Goal: Share content: Share content

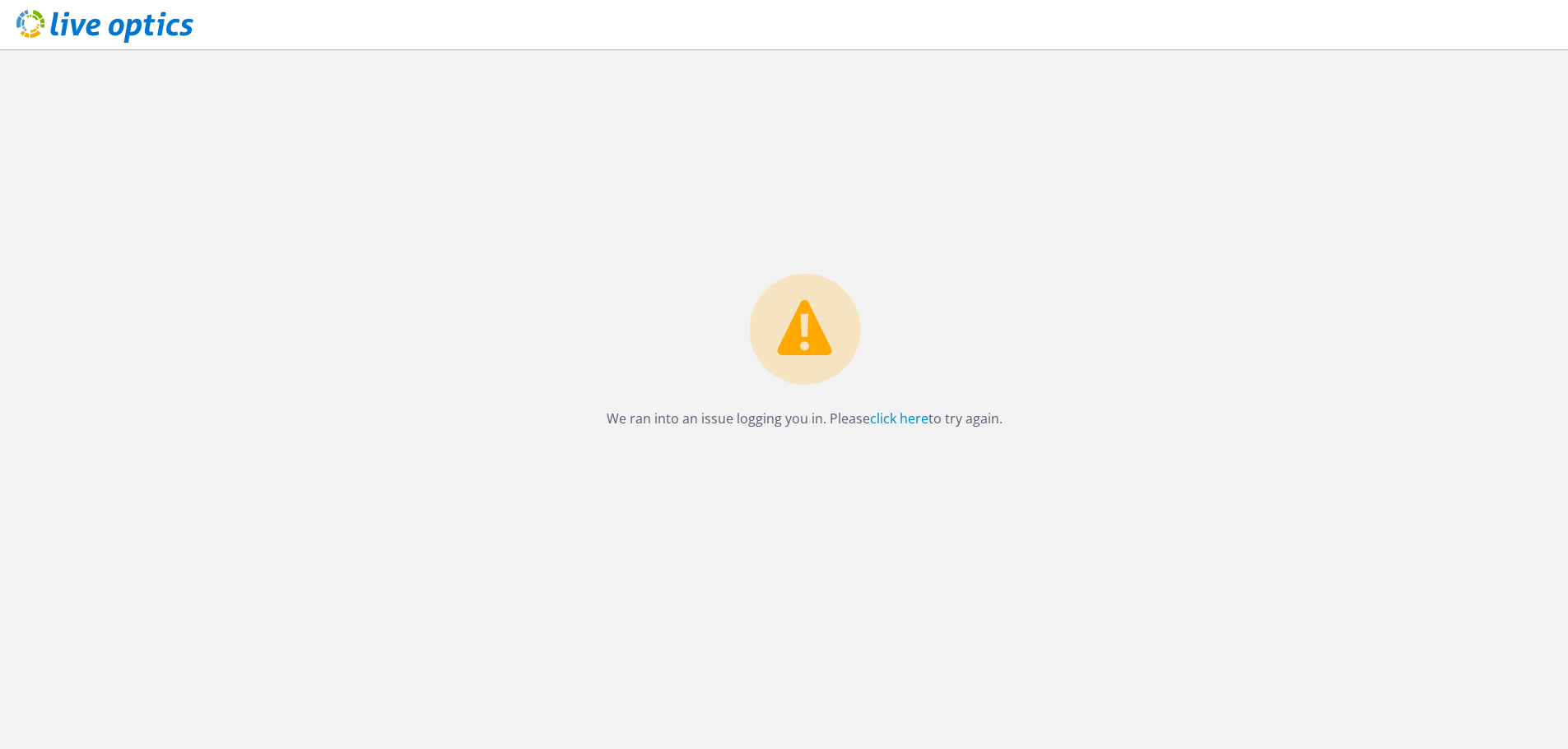
click at [924, 436] on div "We ran into an issue logging you in. Please click here to try again." at bounding box center [803, 355] width 429 height 164
click at [920, 413] on link "click here" at bounding box center [899, 418] width 58 height 18
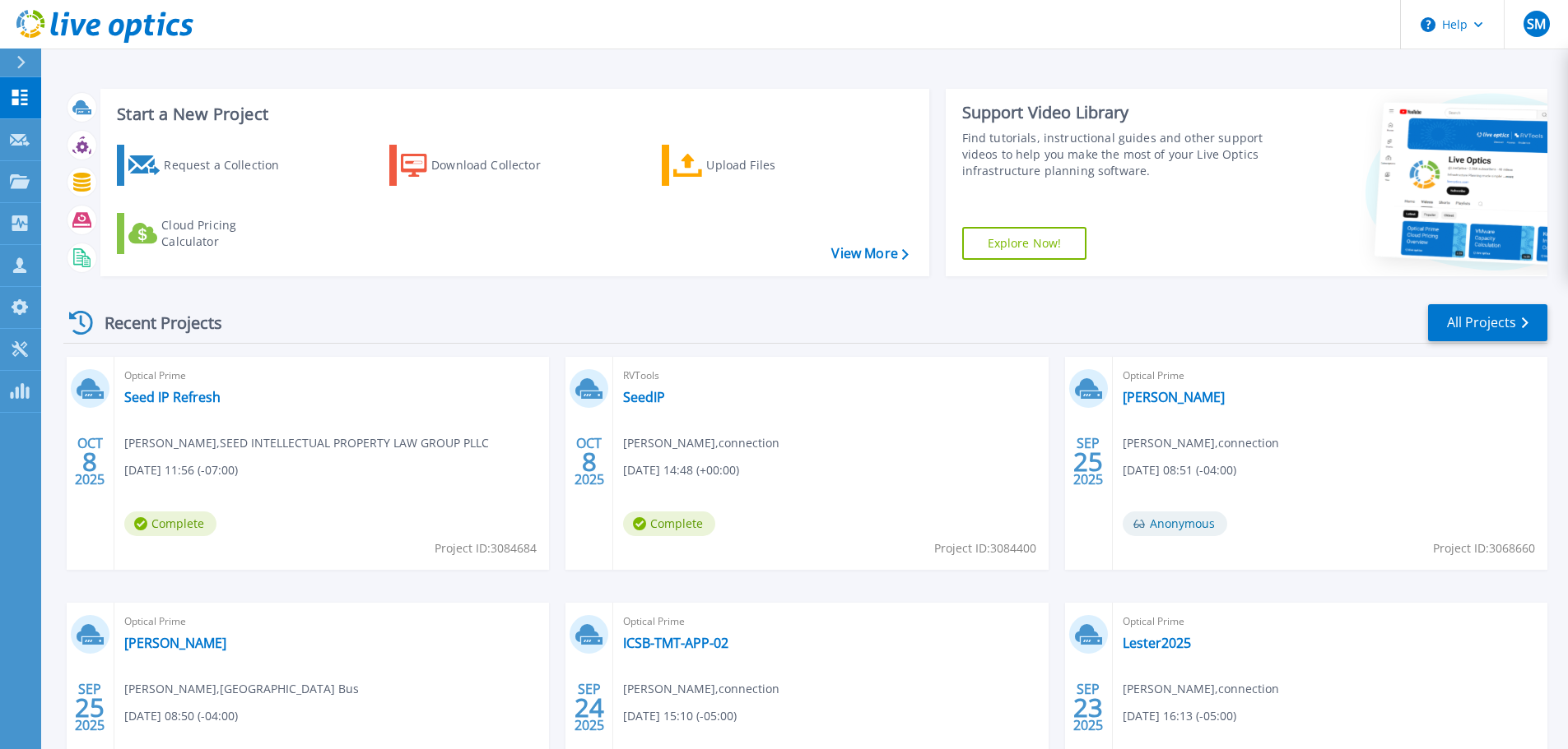
click at [170, 387] on div "Optical Prime Seed IP Refresh [PERSON_NAME] , SEED INTELLECTUAL PROPERTY LAW GR…" at bounding box center [331, 464] width 435 height 213
click at [170, 394] on link "Seed IP Refresh" at bounding box center [172, 396] width 96 height 16
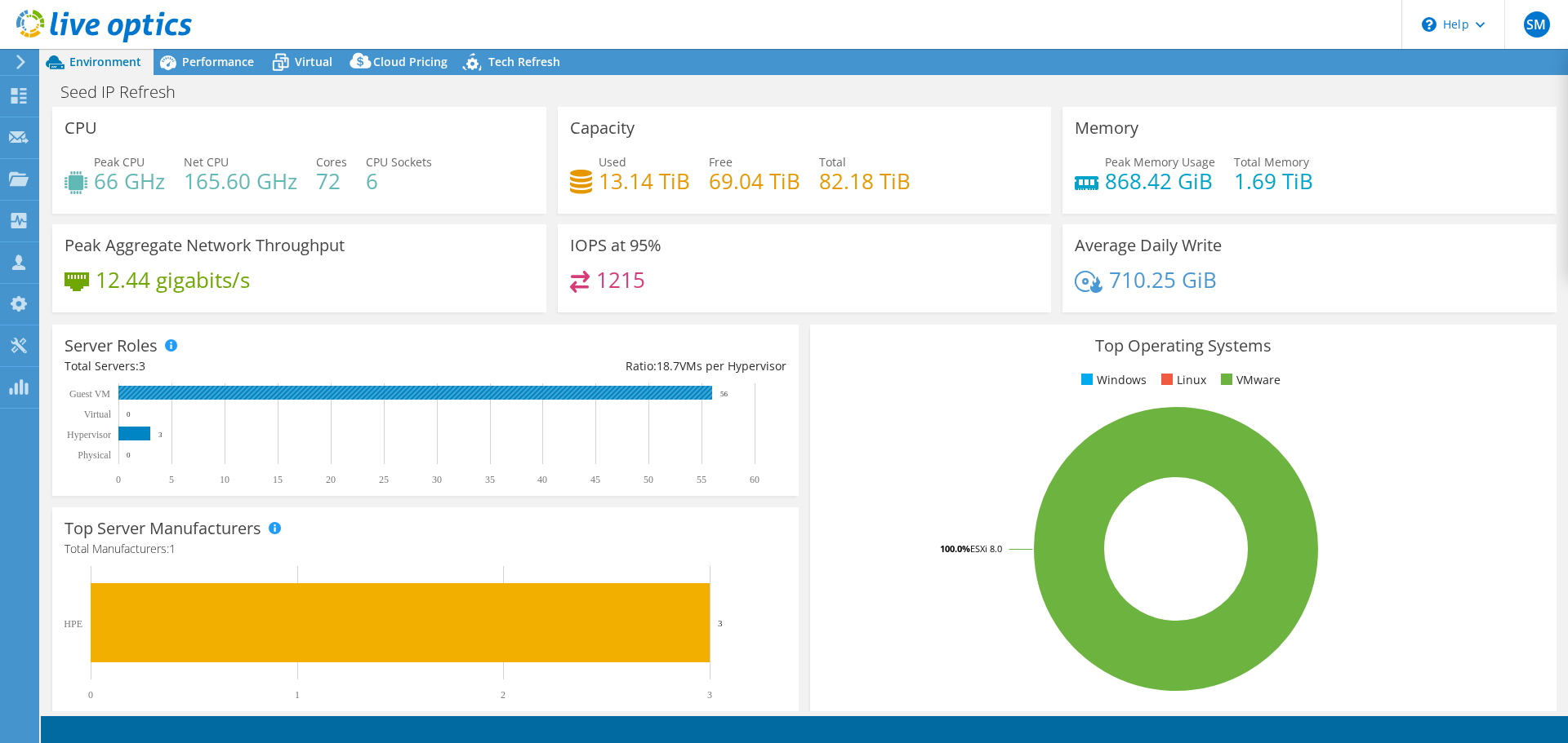
select select "USD"
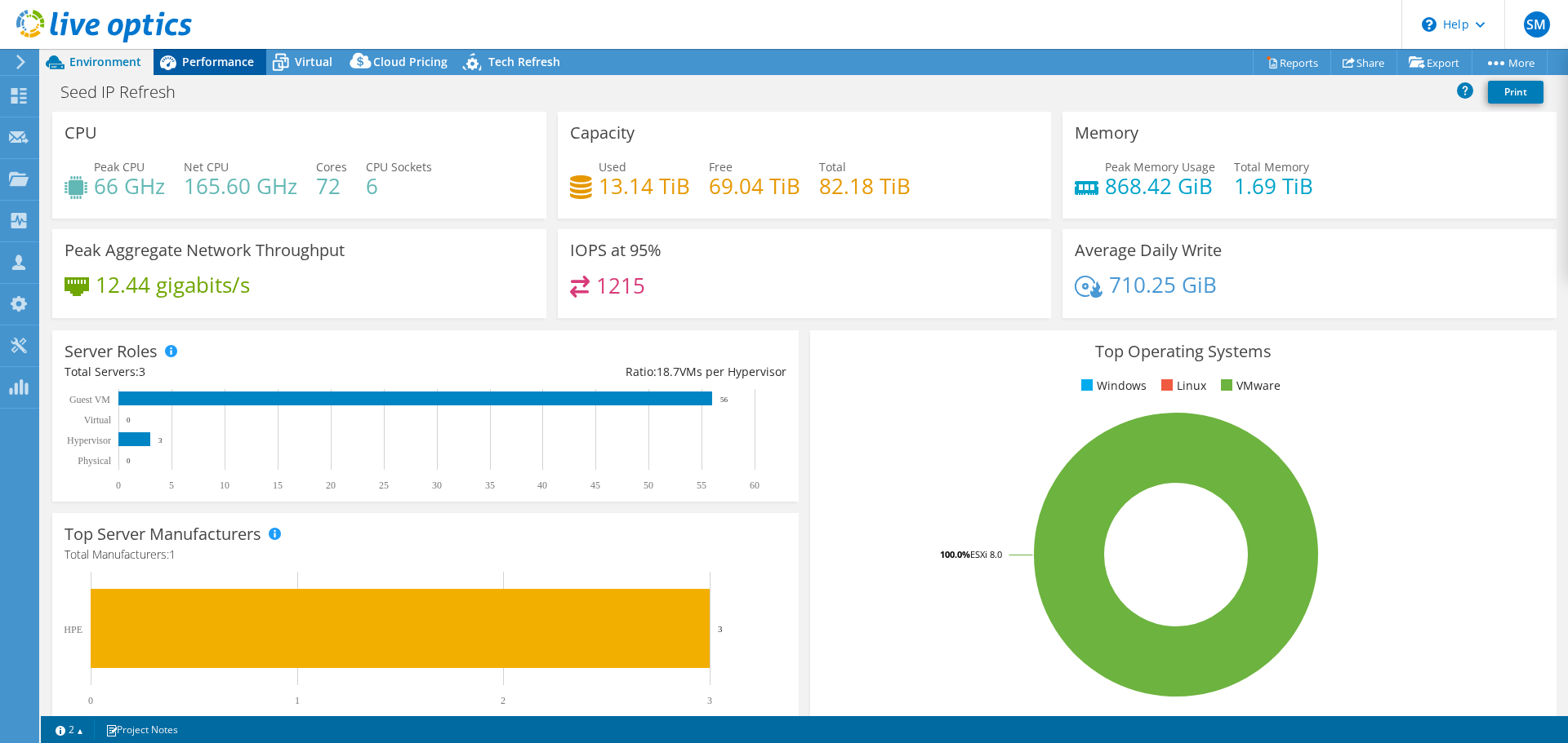
click at [199, 55] on span "Performance" at bounding box center [218, 61] width 72 height 15
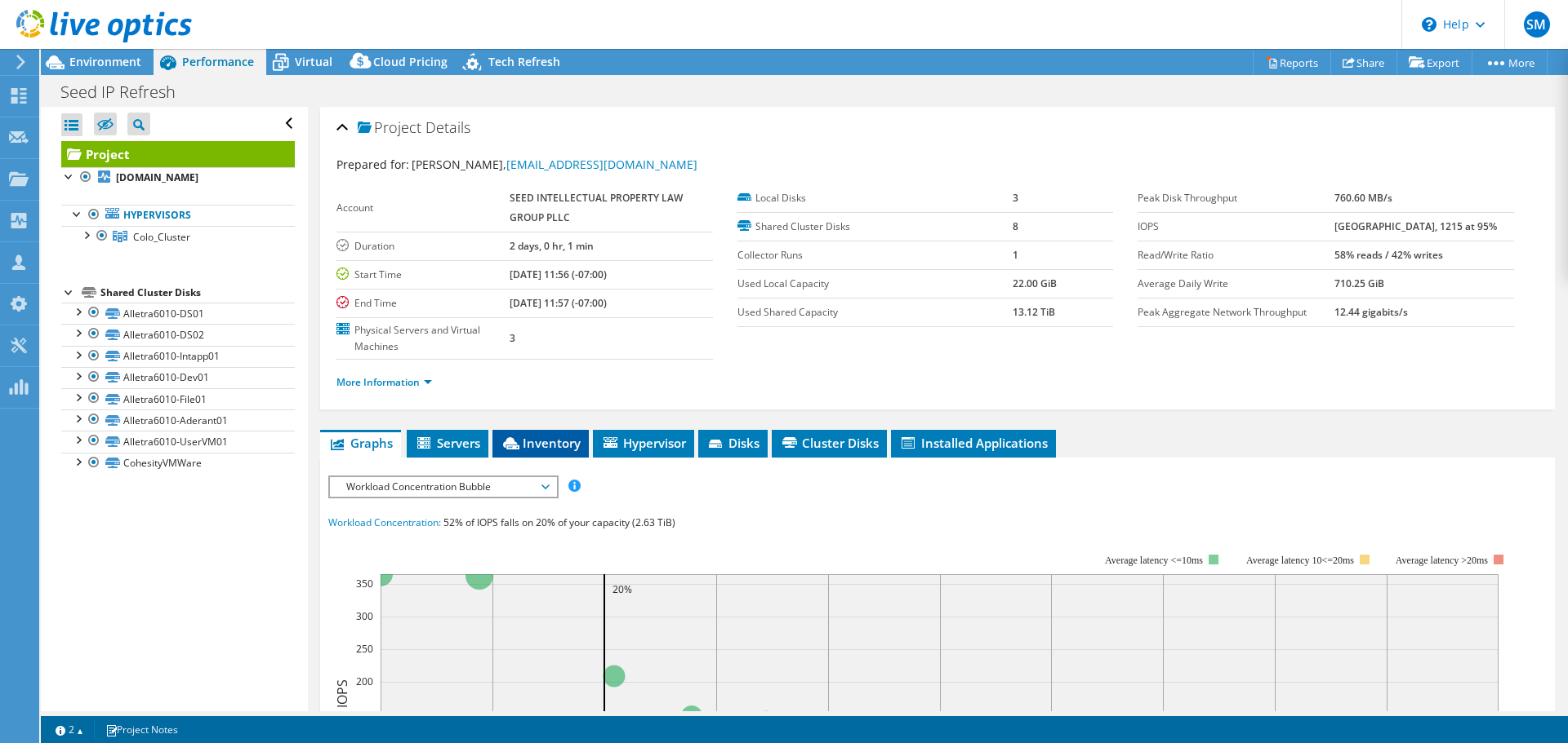
click at [553, 445] on span "Inventory" at bounding box center [540, 442] width 80 height 16
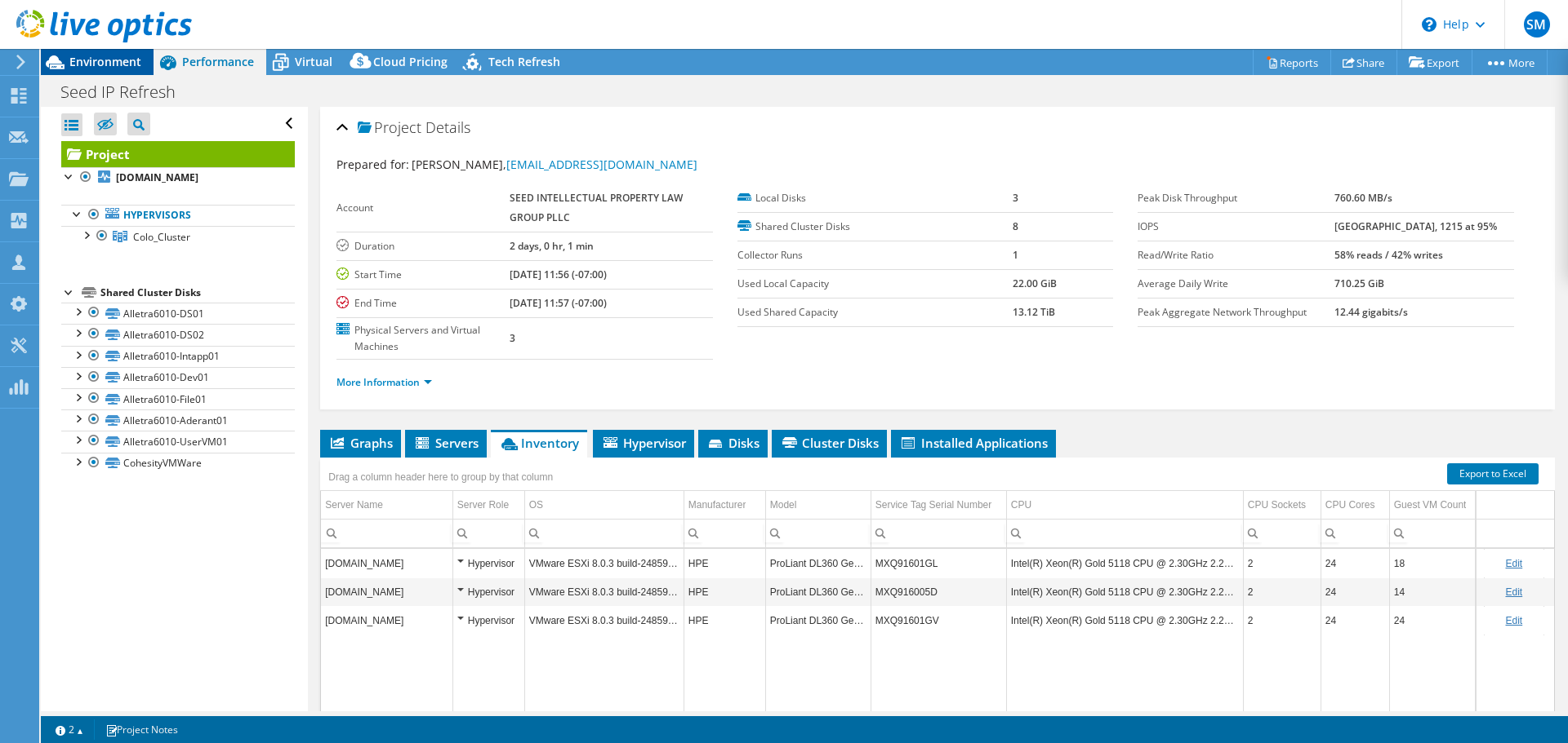
click at [115, 55] on span "Environment" at bounding box center [106, 61] width 72 height 15
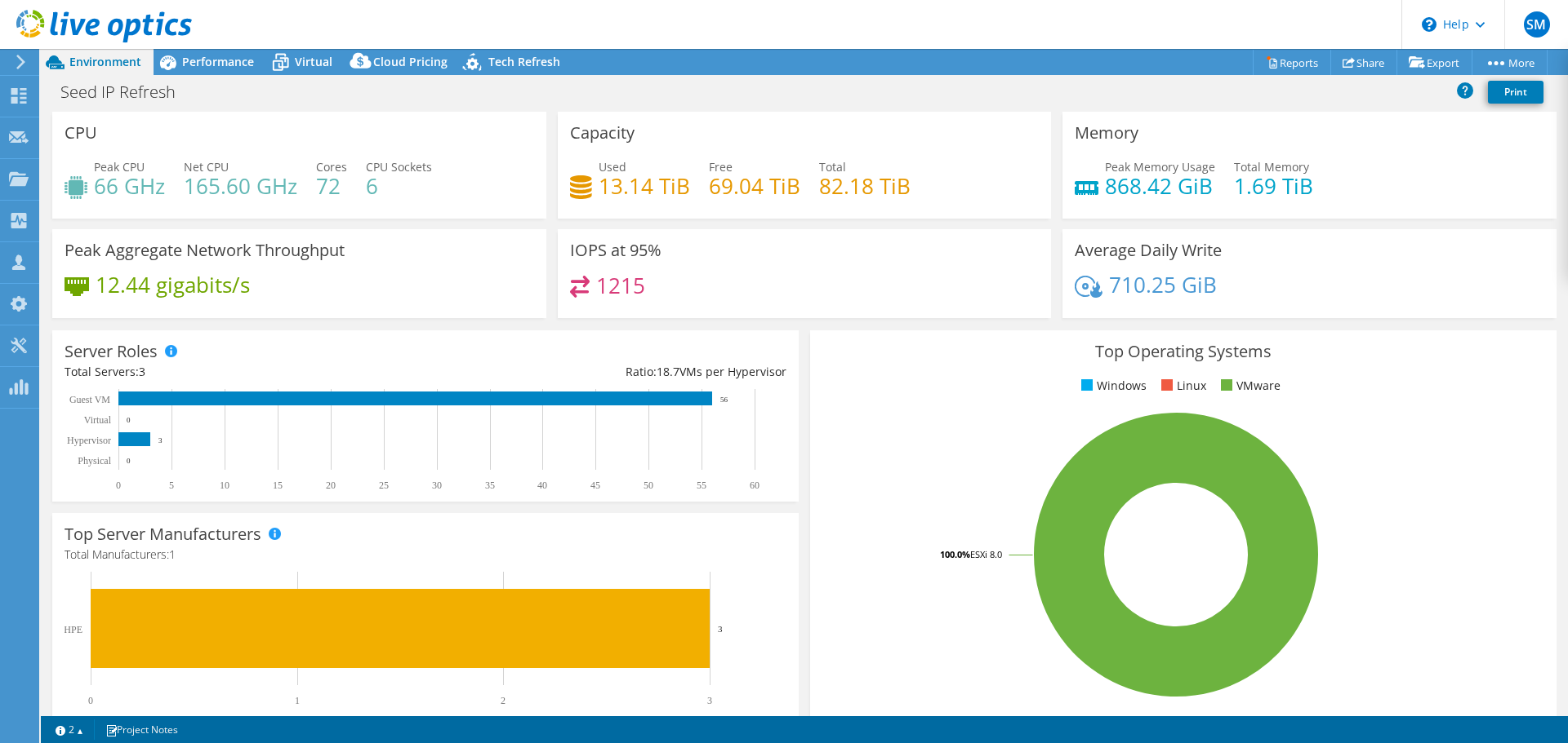
click at [361, 298] on div "12.44 gigabits/s" at bounding box center [299, 293] width 470 height 34
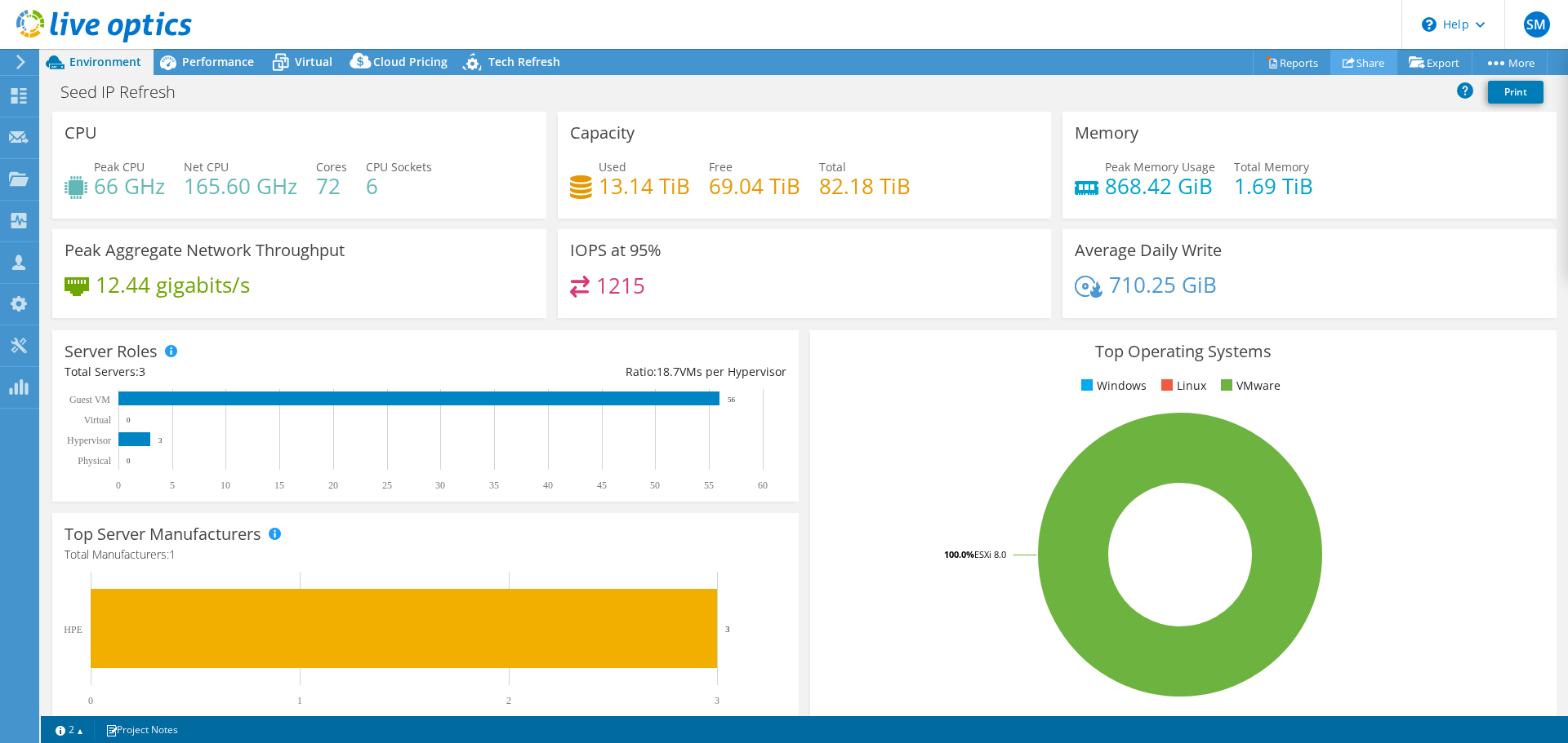
click at [1362, 71] on link "Share" at bounding box center [1363, 62] width 67 height 25
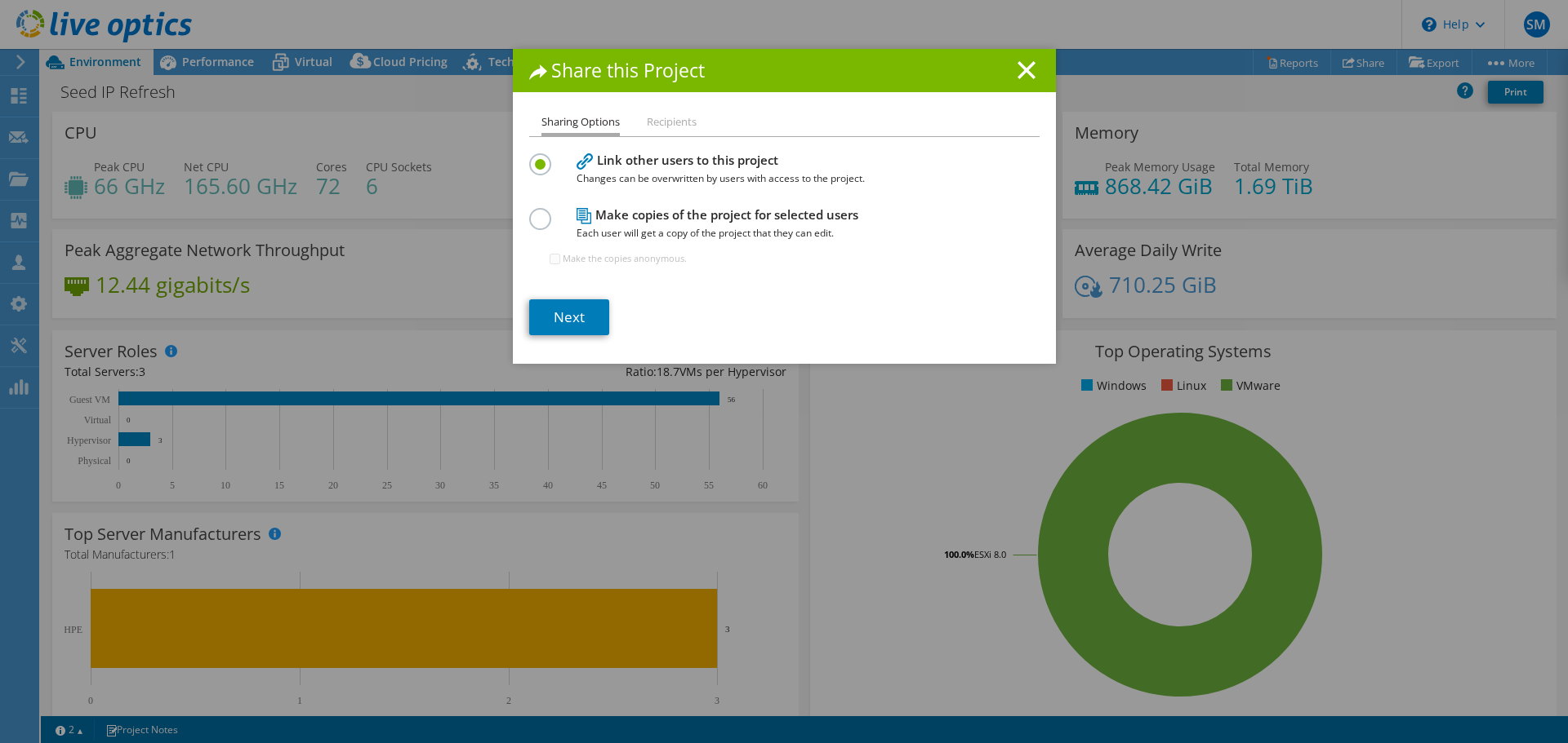
drag, startPoint x: 686, startPoint y: 107, endPoint x: 659, endPoint y: 130, distance: 35.5
click at [679, 112] on div "Share this Project Sharing Options Recipients Link other users to this project …" at bounding box center [783, 206] width 542 height 315
drag, startPoint x: 659, startPoint y: 130, endPoint x: 663, endPoint y: 121, distance: 9.8
click at [663, 122] on li "Recipients" at bounding box center [671, 123] width 50 height 21
click at [556, 330] on link "Next" at bounding box center [569, 318] width 80 height 36
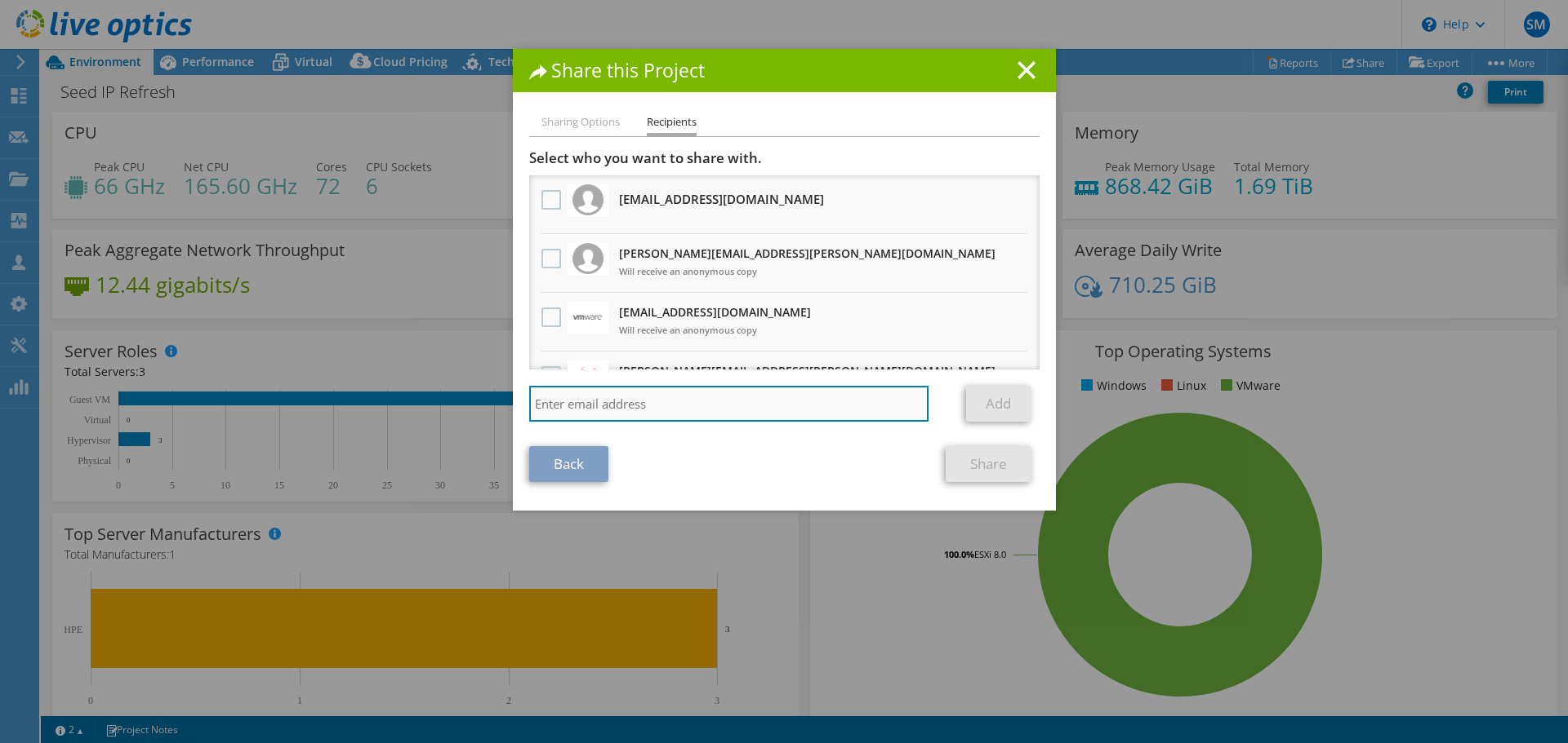
click at [611, 416] on input "search" at bounding box center [729, 404] width 400 height 36
paste input "kevin.paiva@connection.com"
type input "kevin.paiva@connection.com"
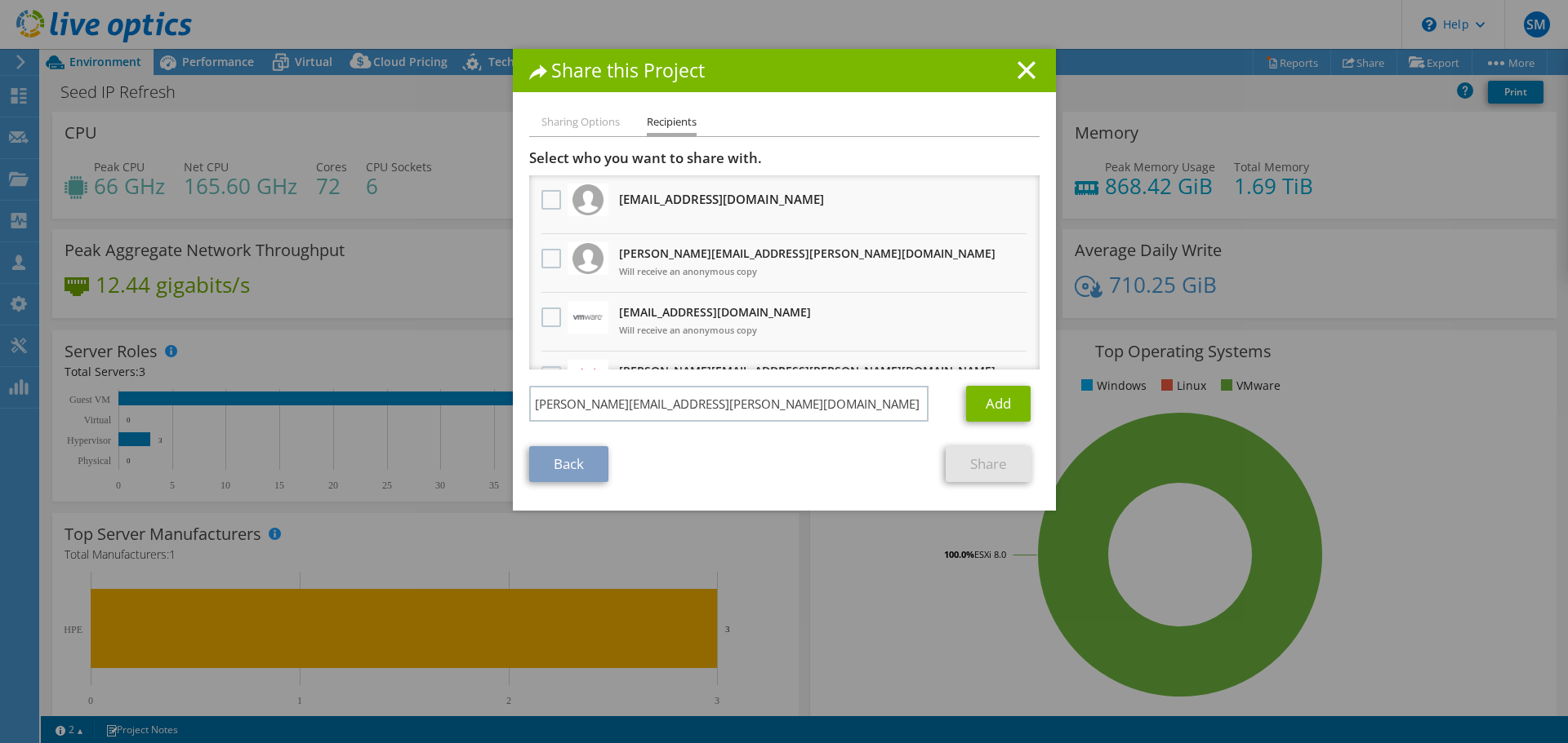
click at [958, 401] on div "Add" at bounding box center [996, 404] width 85 height 36
click at [1010, 405] on link "Add" at bounding box center [998, 404] width 64 height 36
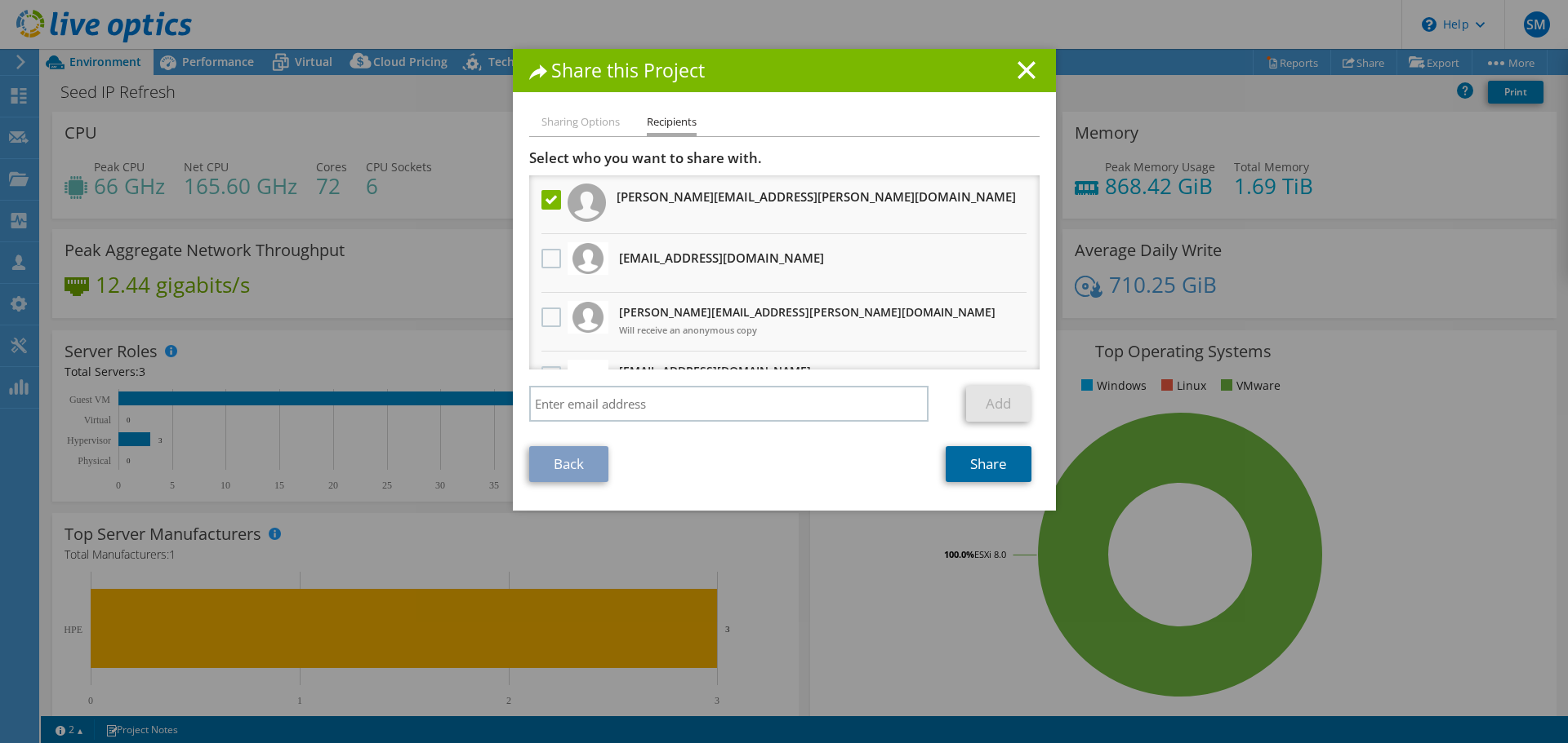
click at [970, 467] on link "Share" at bounding box center [988, 464] width 86 height 36
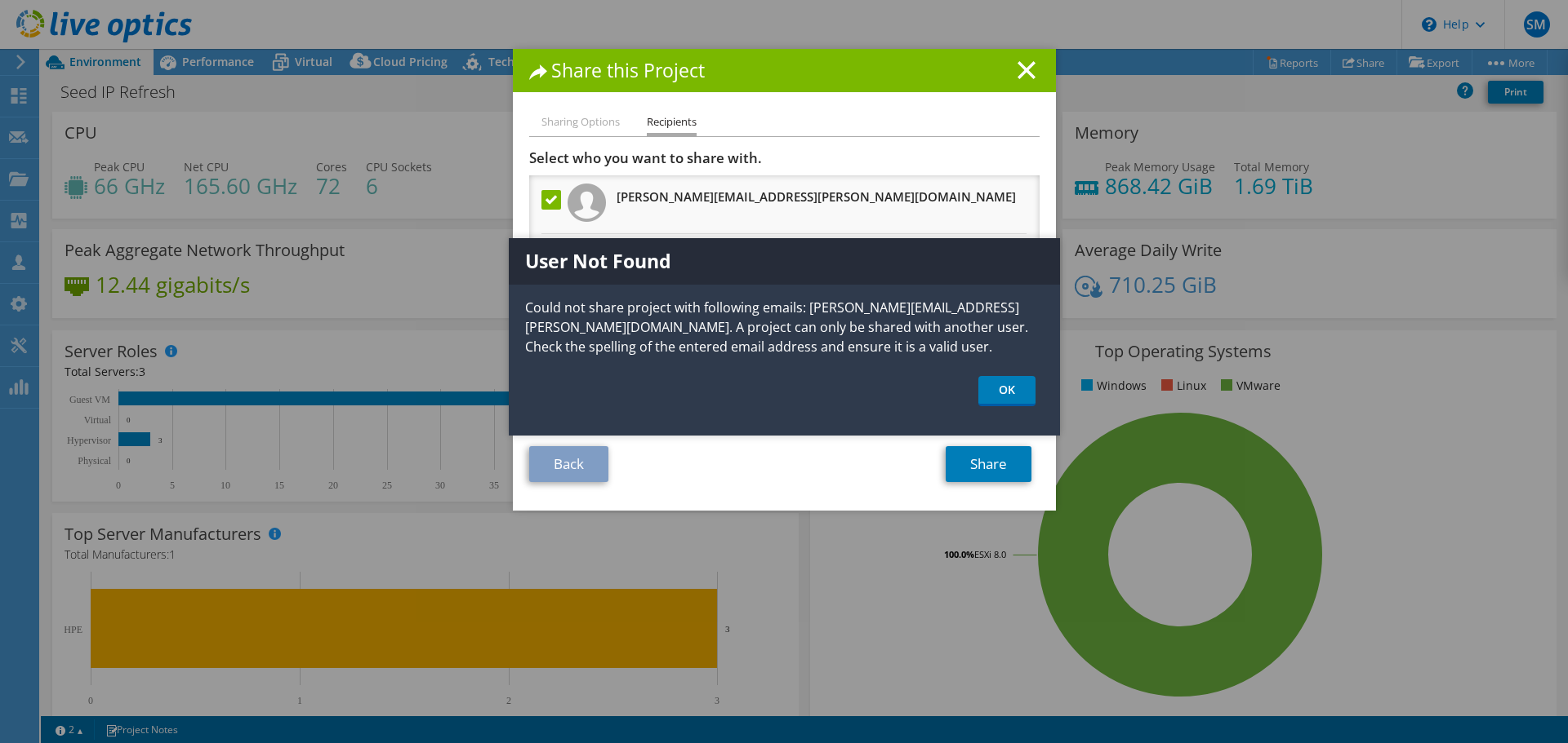
drag, startPoint x: 859, startPoint y: 388, endPoint x: 889, endPoint y: 383, distance: 30.4
click at [862, 388] on ul "OK" at bounding box center [784, 391] width 551 height 30
click at [998, 400] on link "OK" at bounding box center [1007, 391] width 58 height 30
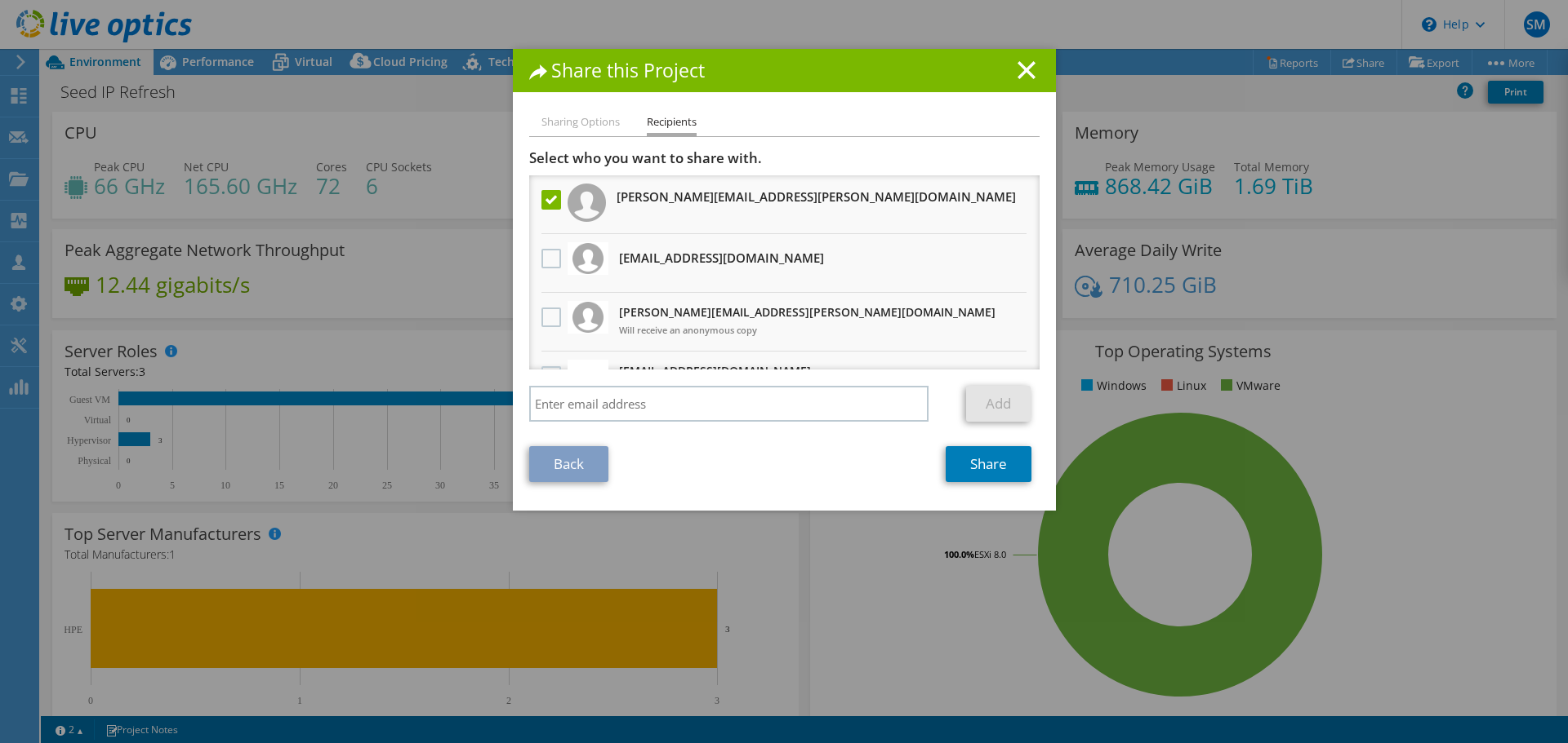
click at [1010, 75] on h1 "Share this Project" at bounding box center [784, 71] width 510 height 19
click at [1018, 67] on line at bounding box center [1026, 70] width 16 height 16
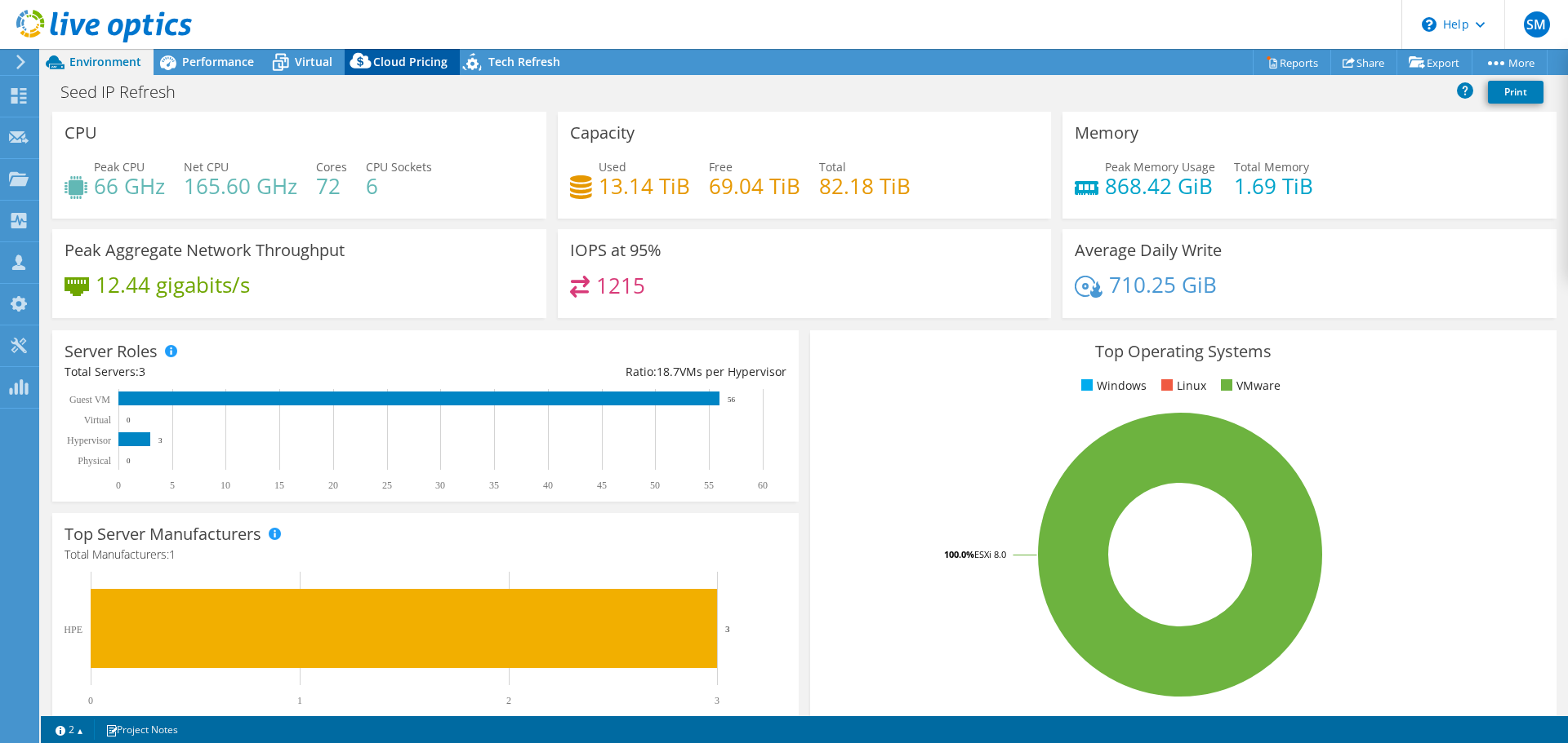
click at [406, 66] on span "Cloud Pricing" at bounding box center [409, 61] width 75 height 15
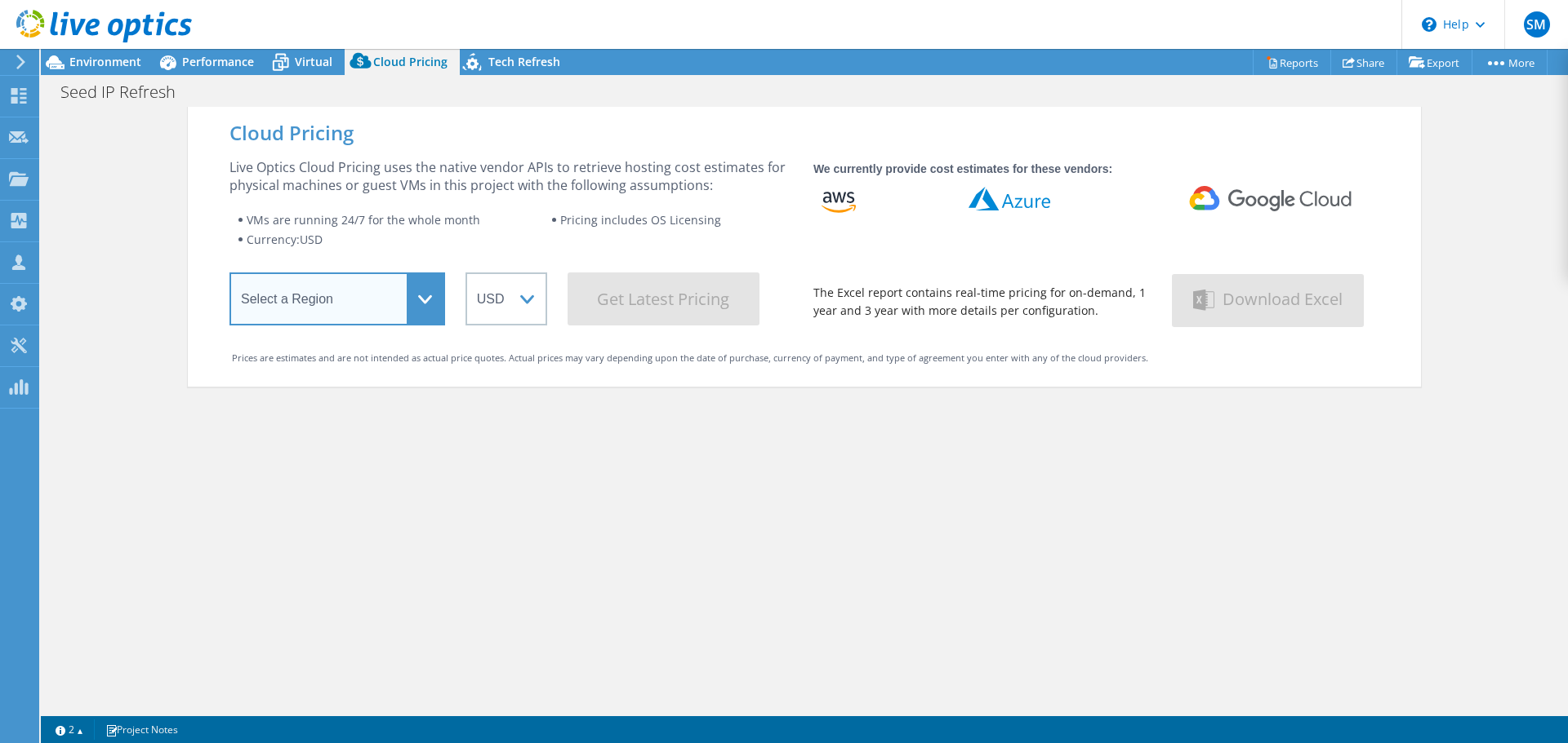
click at [372, 289] on select "Select a Region Asia Pacific (Hong Kong) Asia Pacific (Mumbai) Asia Pacific (Se…" at bounding box center [337, 299] width 215 height 53
select select "USEast"
click at [229, 276] on select "Select a Region Asia Pacific (Hong Kong) Asia Pacific (Mumbai) Asia Pacific (Se…" at bounding box center [337, 299] width 215 height 53
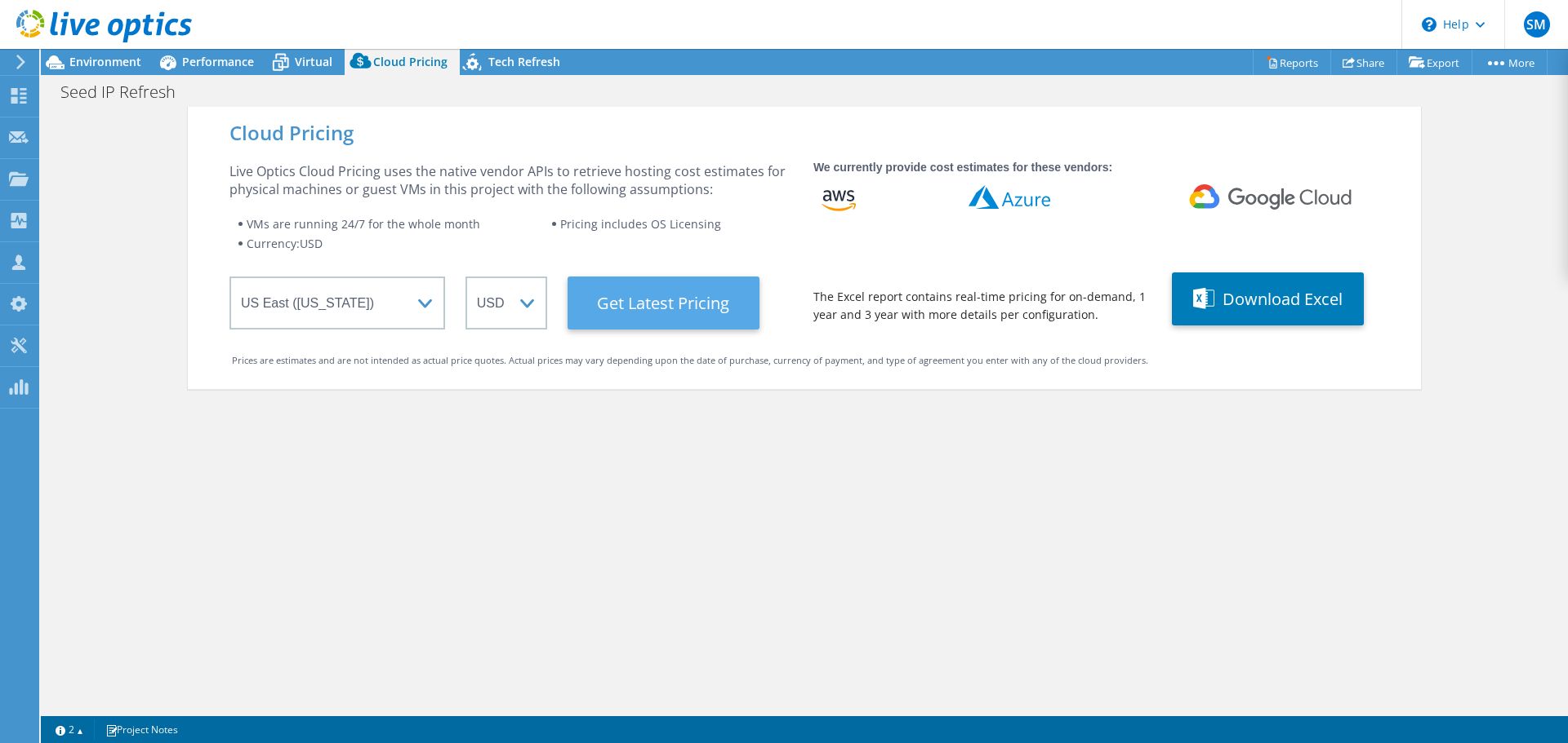
click at [622, 298] on Latest "Get Latest Pricing" at bounding box center [662, 303] width 192 height 53
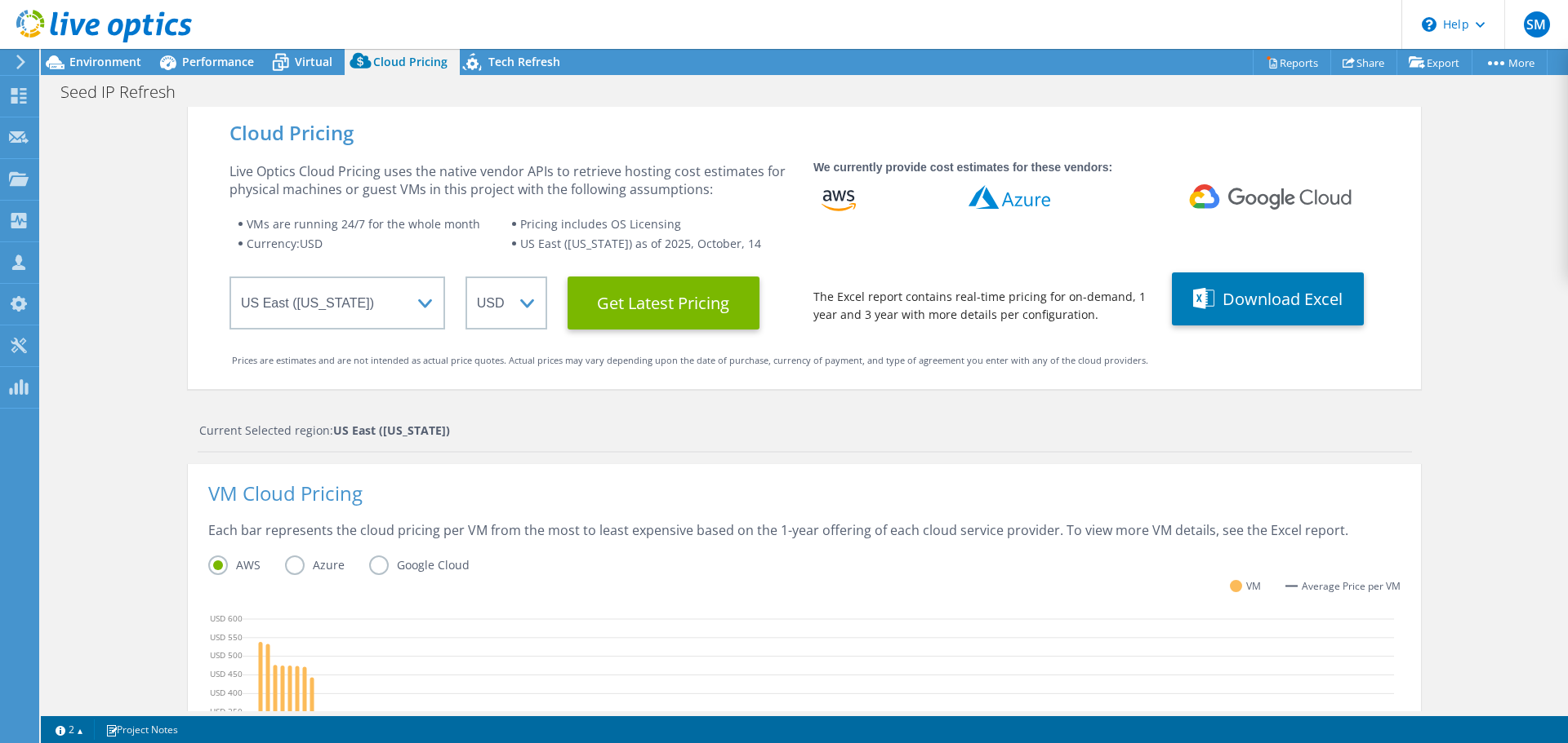
click at [297, 571] on label "Azure" at bounding box center [326, 565] width 84 height 20
click at [0, 0] on input "Azure" at bounding box center [0, 0] width 0 height 0
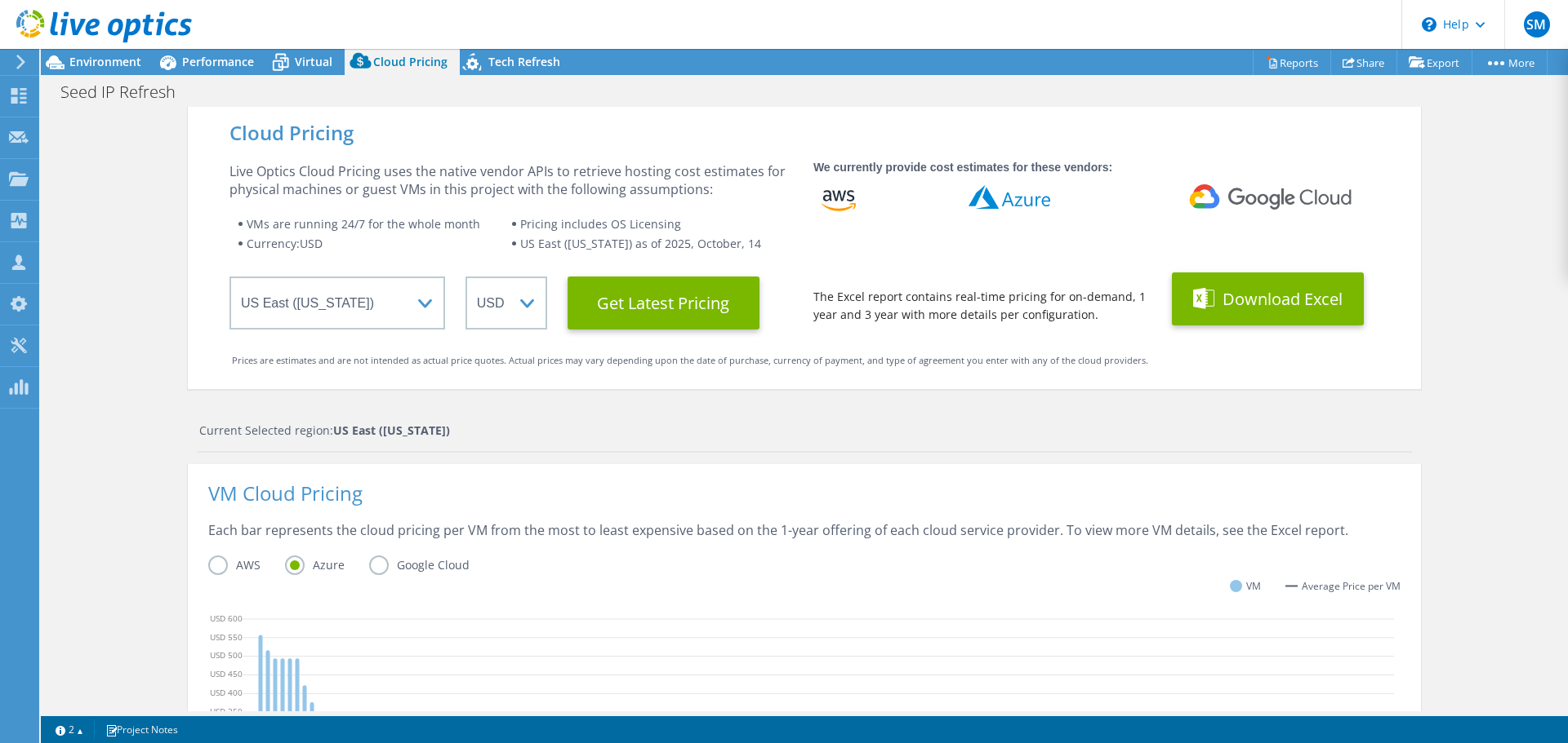
click at [1247, 296] on button "Download Excel" at bounding box center [1267, 299] width 192 height 53
